Goal: Information Seeking & Learning: Find specific page/section

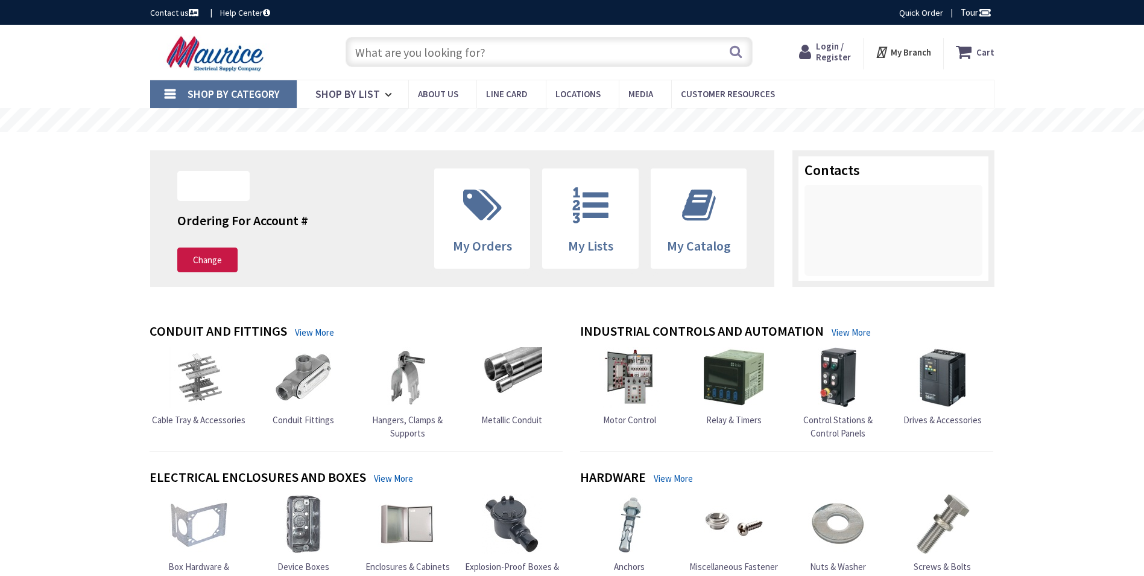
click at [404, 52] on input "text" at bounding box center [549, 52] width 407 height 30
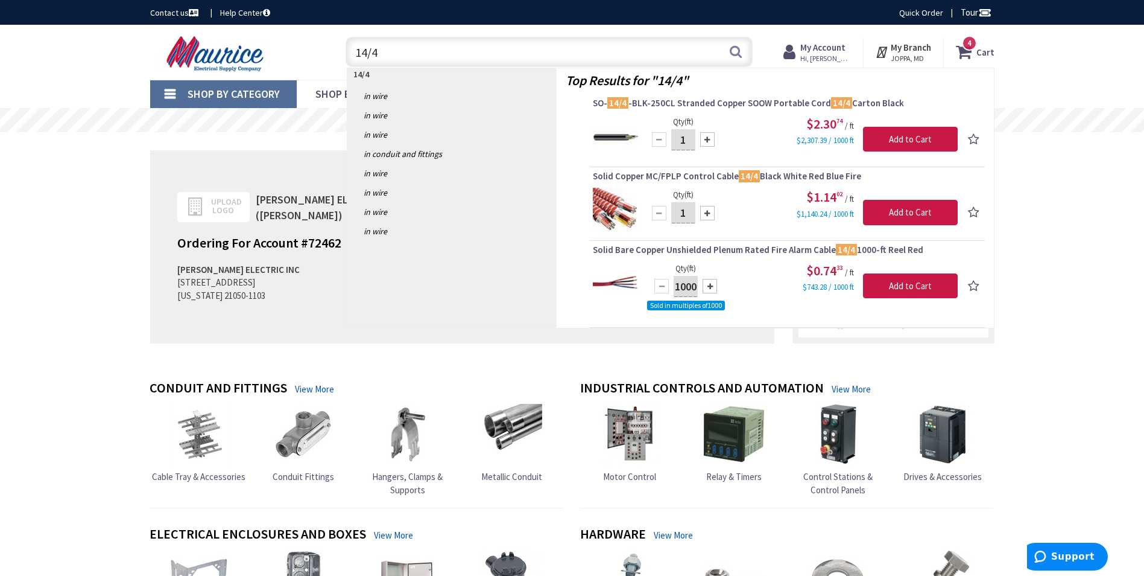
click at [454, 46] on input "14/4" at bounding box center [549, 52] width 407 height 30
type input "1"
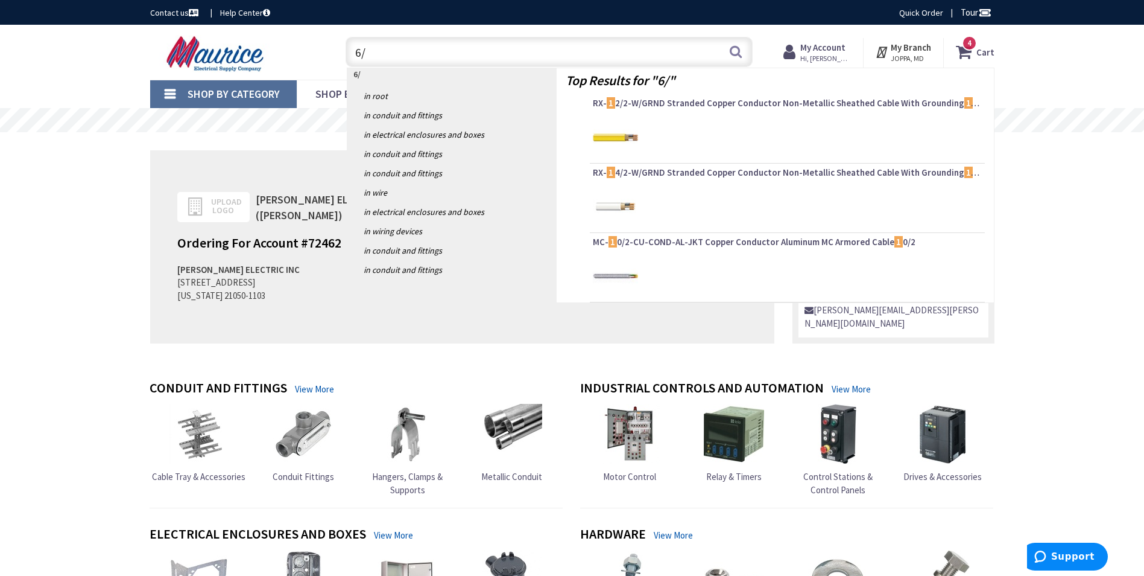
type input "6/4"
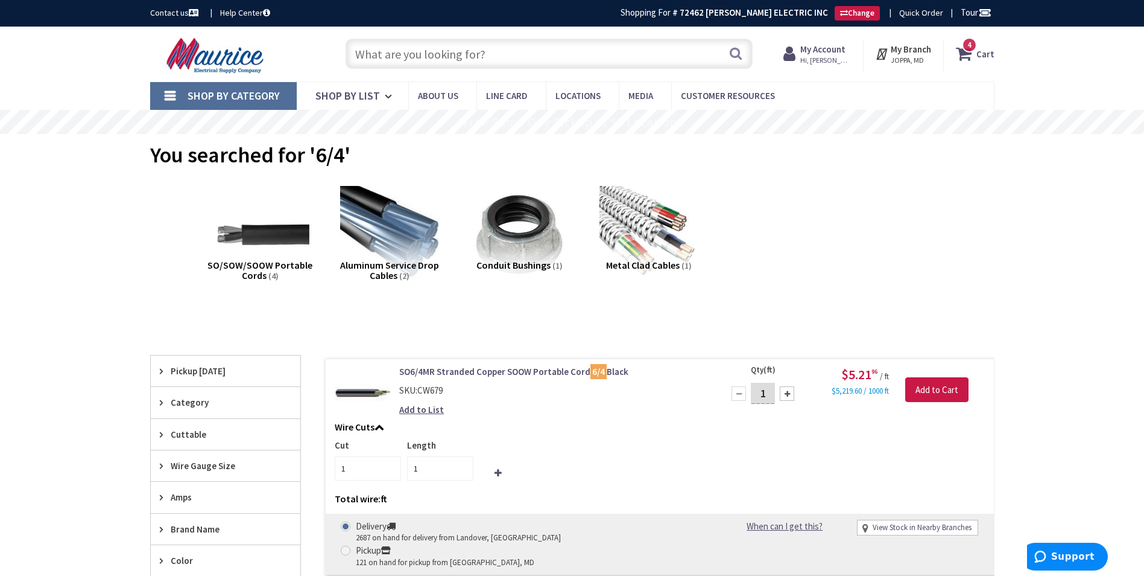
click at [425, 60] on input "text" at bounding box center [549, 54] width 407 height 30
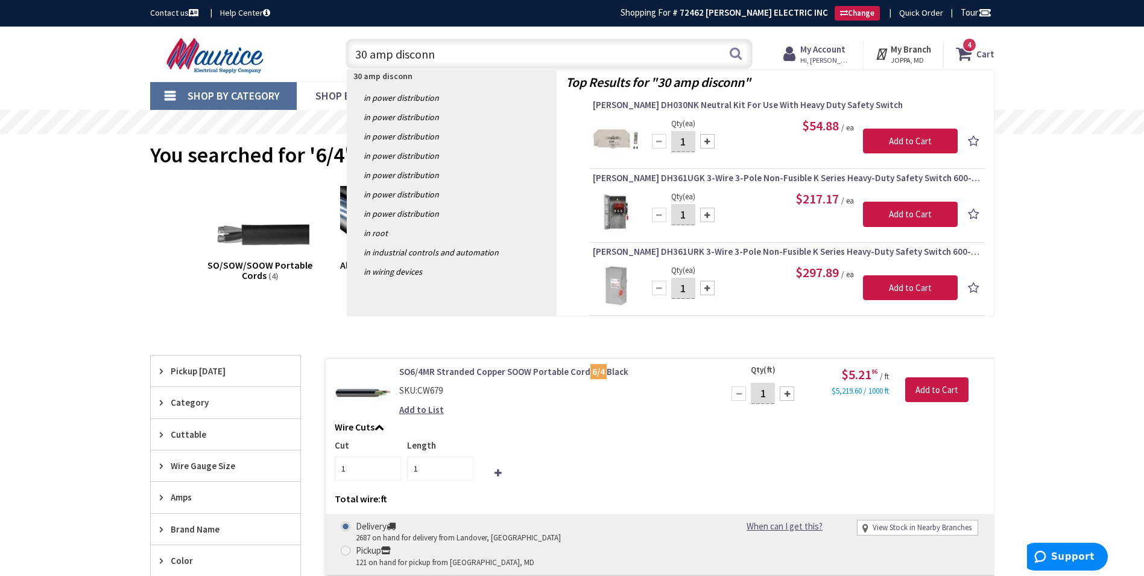
click at [362, 54] on input "30 amp disconn" at bounding box center [549, 54] width 407 height 30
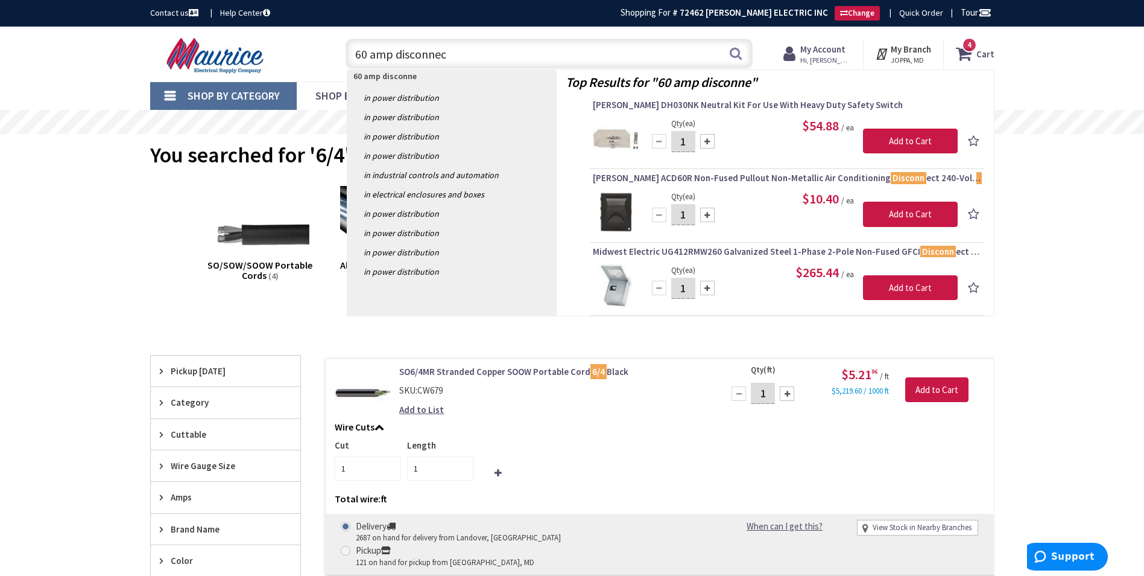
type input "60 amp disconnect"
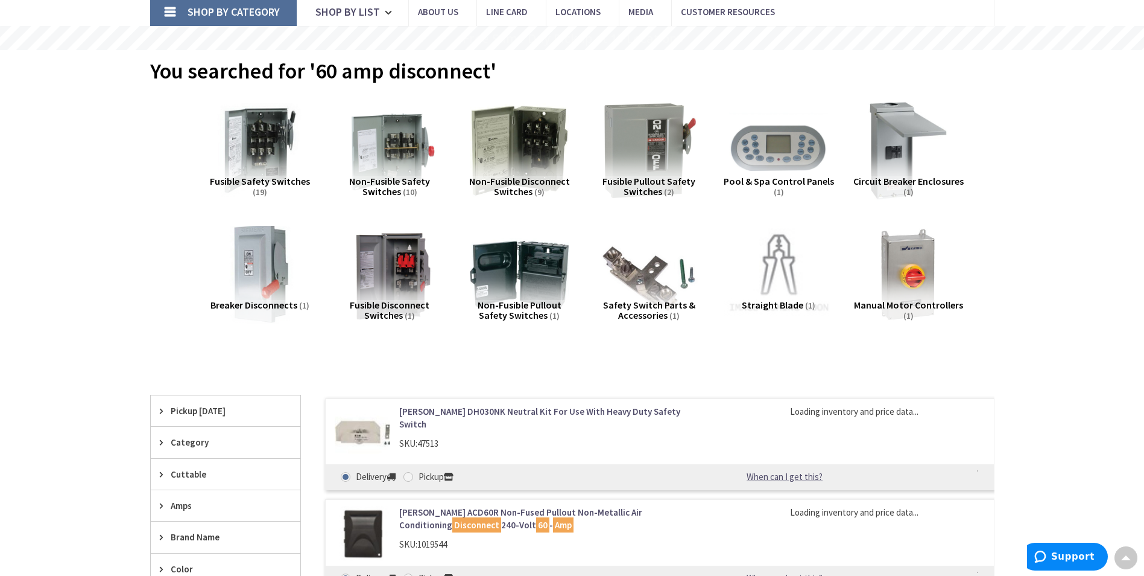
scroll to position [60, 0]
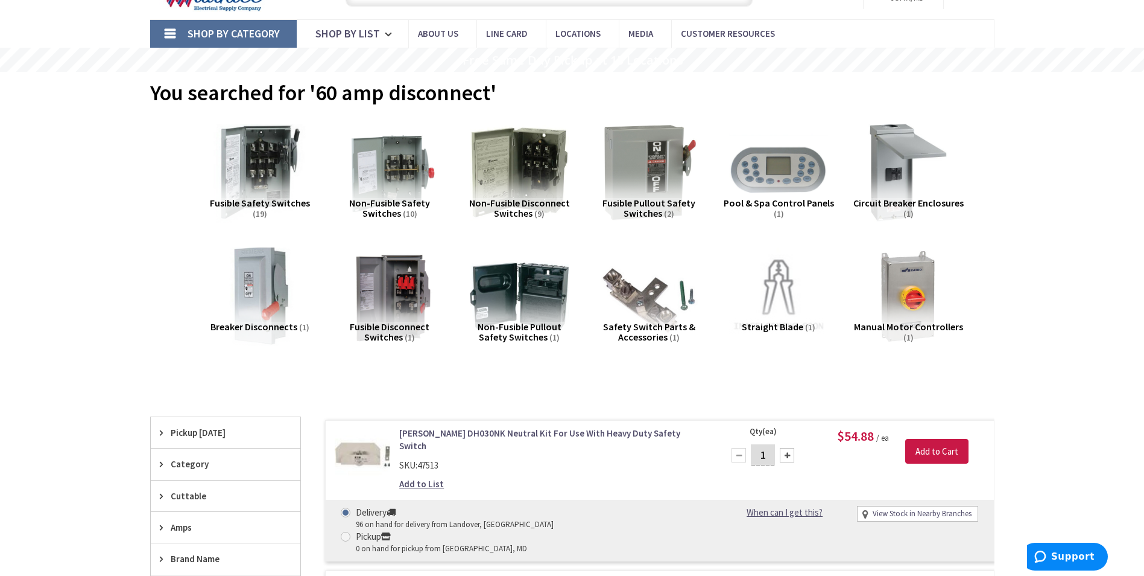
click at [267, 176] on img at bounding box center [259, 172] width 109 height 109
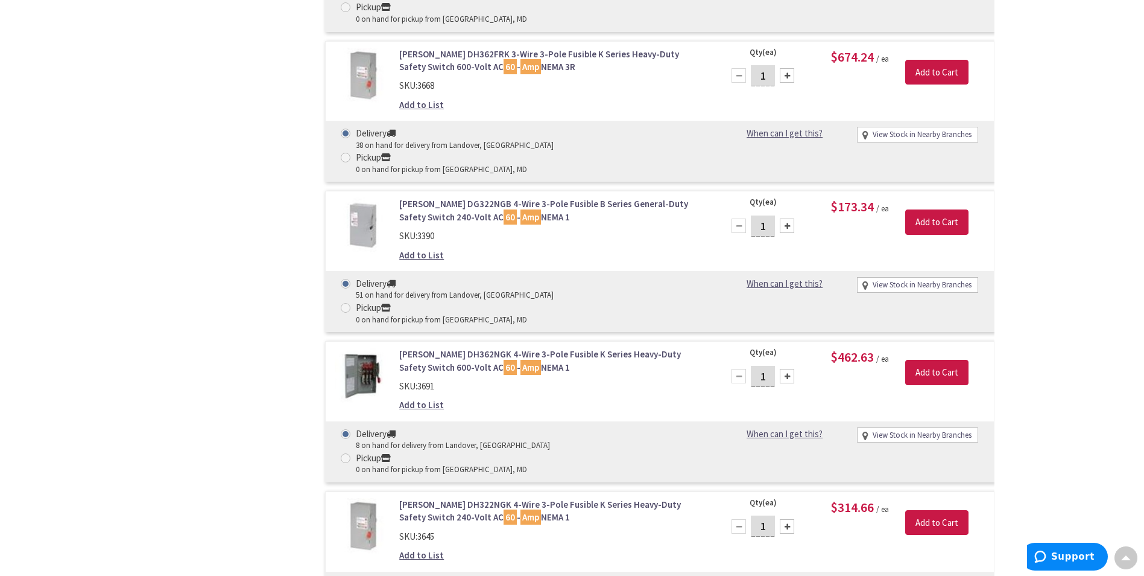
scroll to position [1000, 0]
